Goal: Find specific page/section: Find specific page/section

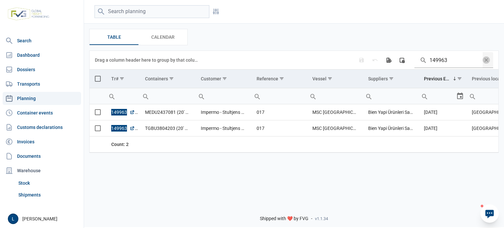
click at [481, 213] on div at bounding box center [489, 213] width 18 height 18
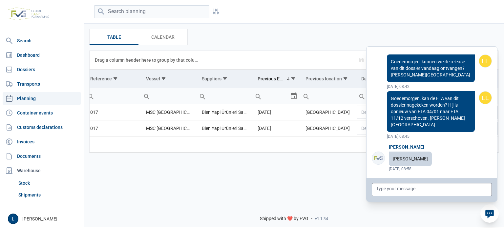
scroll to position [52668, 0]
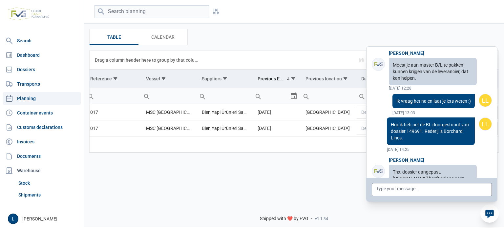
drag, startPoint x: 389, startPoint y: 140, endPoint x: 433, endPoint y: 138, distance: 44.0
drag, startPoint x: 492, startPoint y: 212, endPoint x: 308, endPoint y: 158, distance: 191.8
click at [492, 212] on icon at bounding box center [489, 214] width 9 height 9
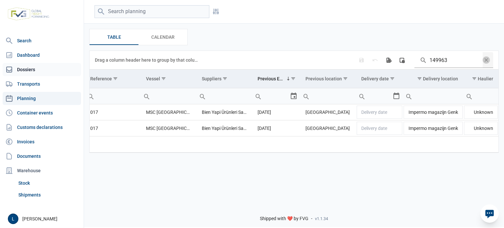
click at [41, 65] on link "Dossiers" at bounding box center [42, 69] width 78 height 13
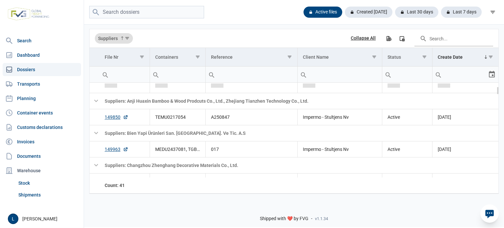
scroll to position [65, 0]
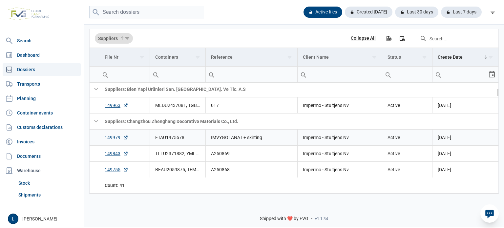
click at [121, 136] on link "149979" at bounding box center [117, 137] width 24 height 7
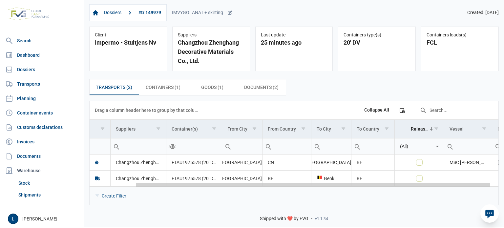
scroll to position [0, 61]
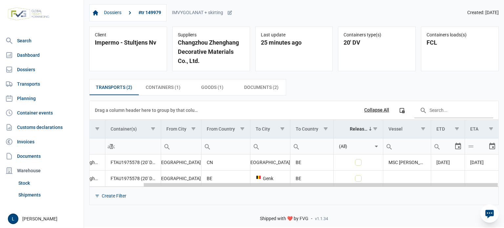
drag, startPoint x: 230, startPoint y: 185, endPoint x: 444, endPoint y: 187, distance: 214.5
click at [444, 187] on body "For evaluation purposes only. Redistribution prohibited. Please register an exi…" at bounding box center [252, 103] width 504 height 228
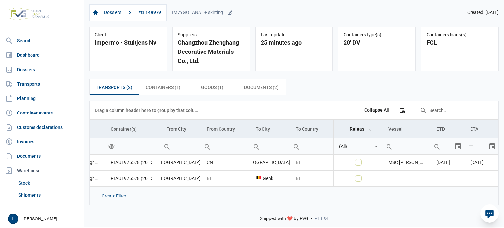
click at [308, 193] on div "Create Filter" at bounding box center [294, 196] width 409 height 18
